Goal: Entertainment & Leisure: Consume media (video, audio)

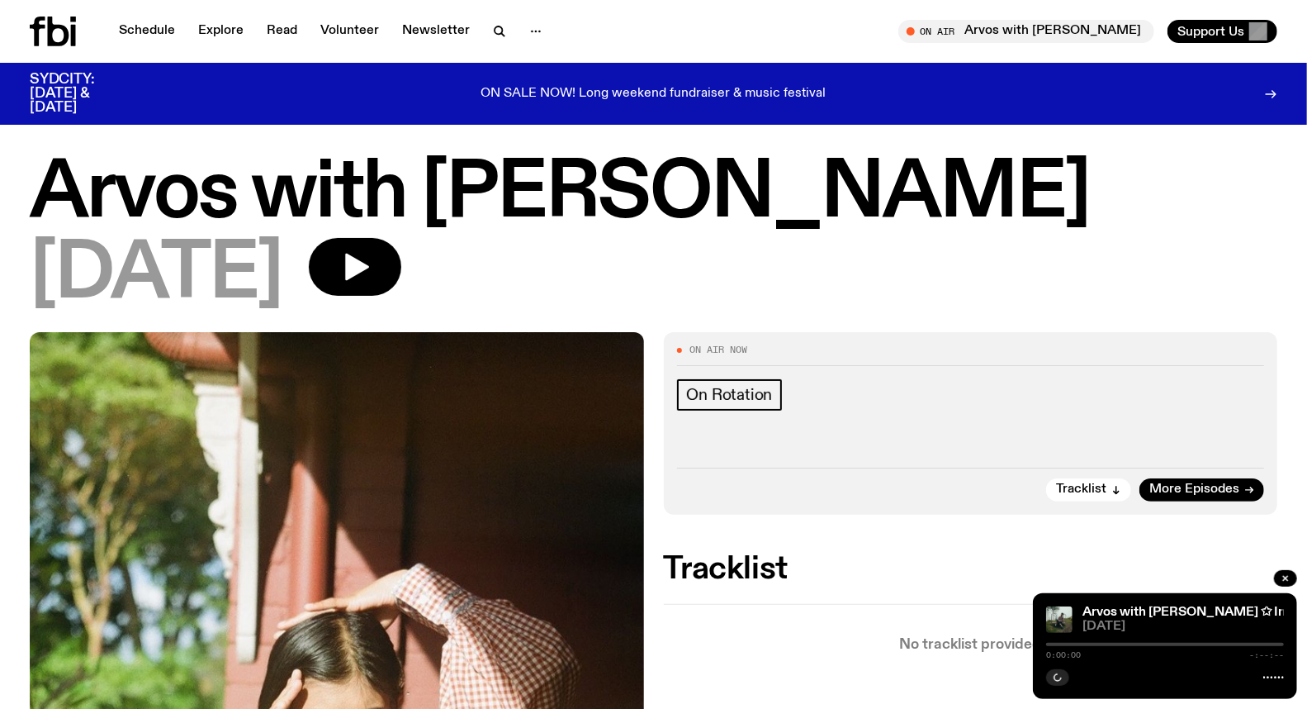
click at [72, 35] on icon at bounding box center [73, 35] width 5 height 21
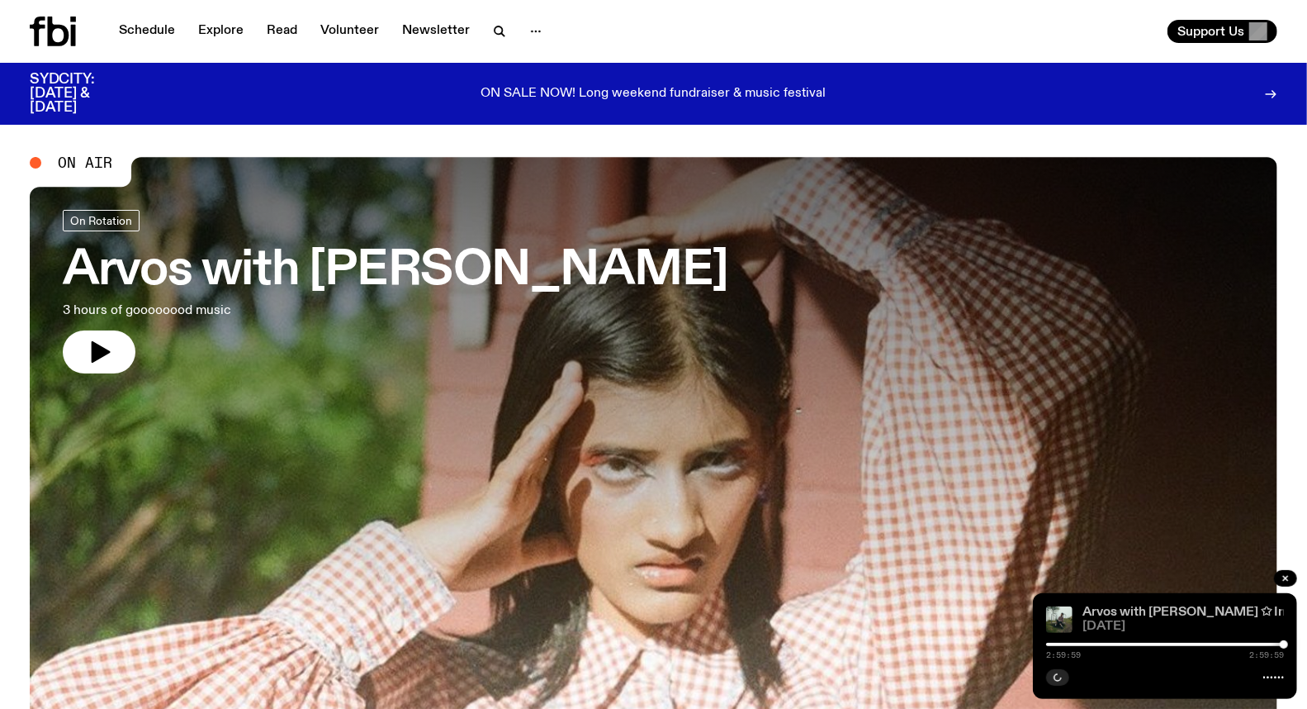
click at [1105, 609] on link "Arvos with [PERSON_NAME] ✩ Interview: [PERSON_NAME]" at bounding box center [1265, 611] width 364 height 13
